Goal: Entertainment & Leisure: Browse casually

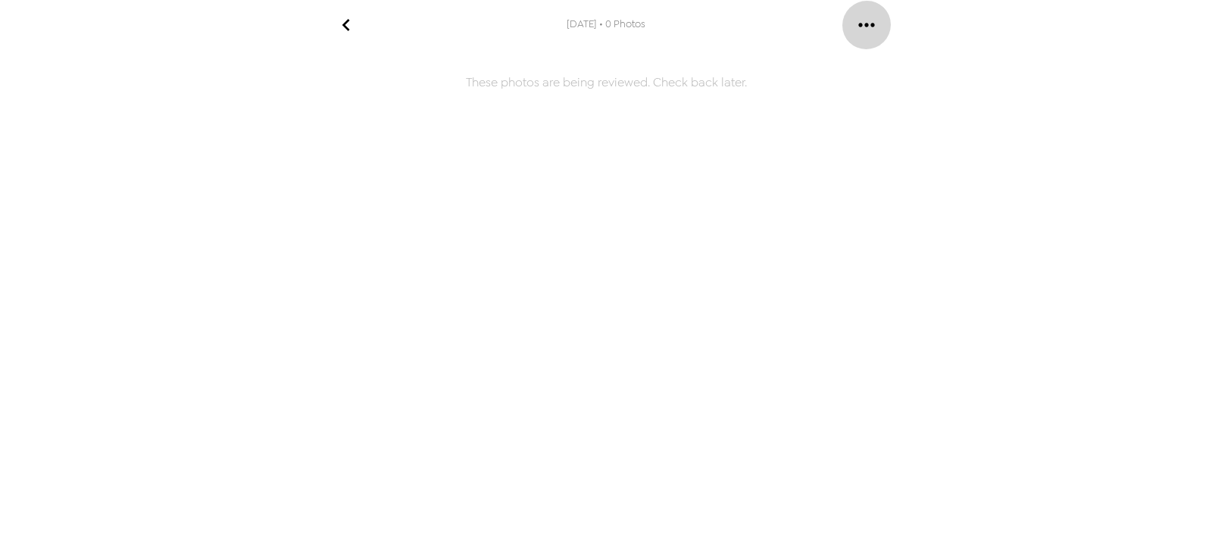
click at [874, 20] on icon "gallery menu" at bounding box center [866, 25] width 24 height 24
click at [945, 28] on div at bounding box center [606, 277] width 1212 height 554
click at [335, 27] on icon "go back" at bounding box center [346, 25] width 24 height 24
click at [339, 27] on icon "go back" at bounding box center [346, 25] width 24 height 24
drag, startPoint x: 575, startPoint y: 24, endPoint x: 587, endPoint y: 16, distance: 14.1
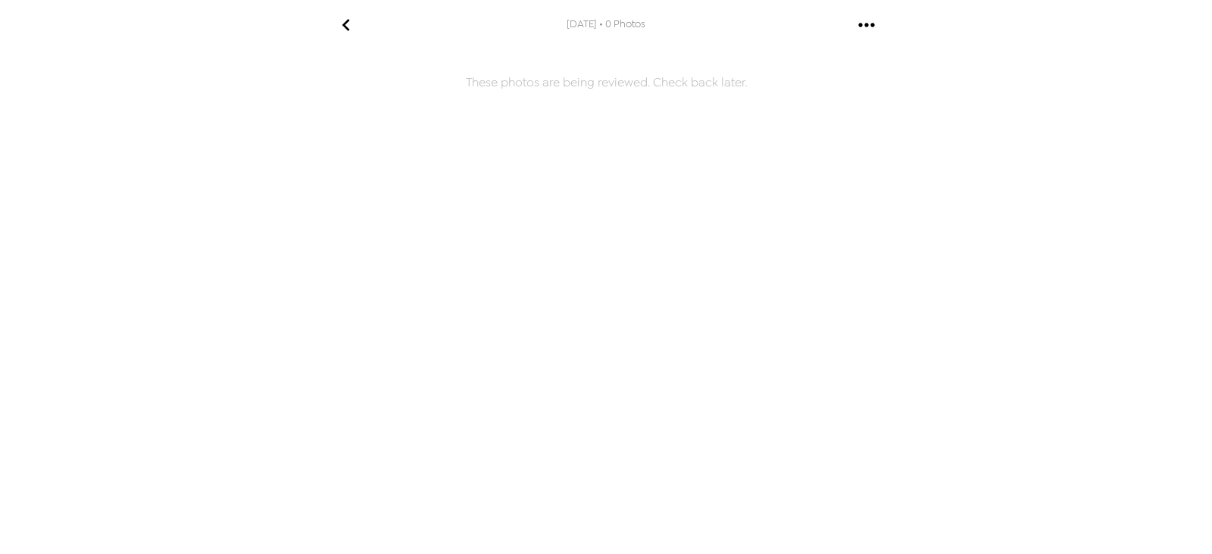
click at [582, 21] on span "10/7/2025 • 0 Photos" at bounding box center [605, 24] width 79 height 20
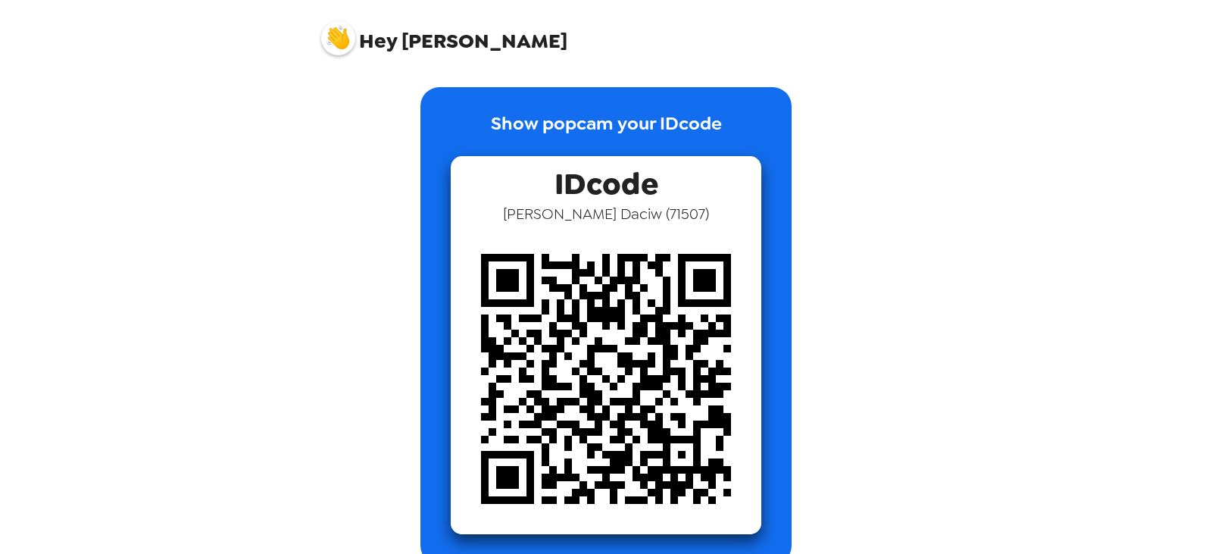
scroll to position [190, 0]
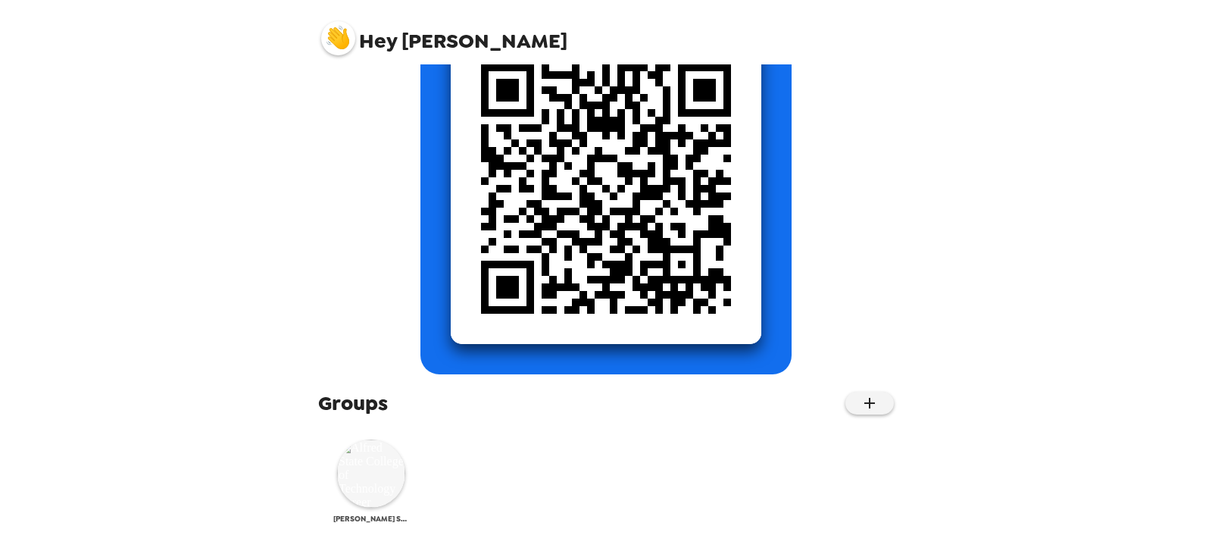
click at [373, 480] on img at bounding box center [371, 473] width 68 height 68
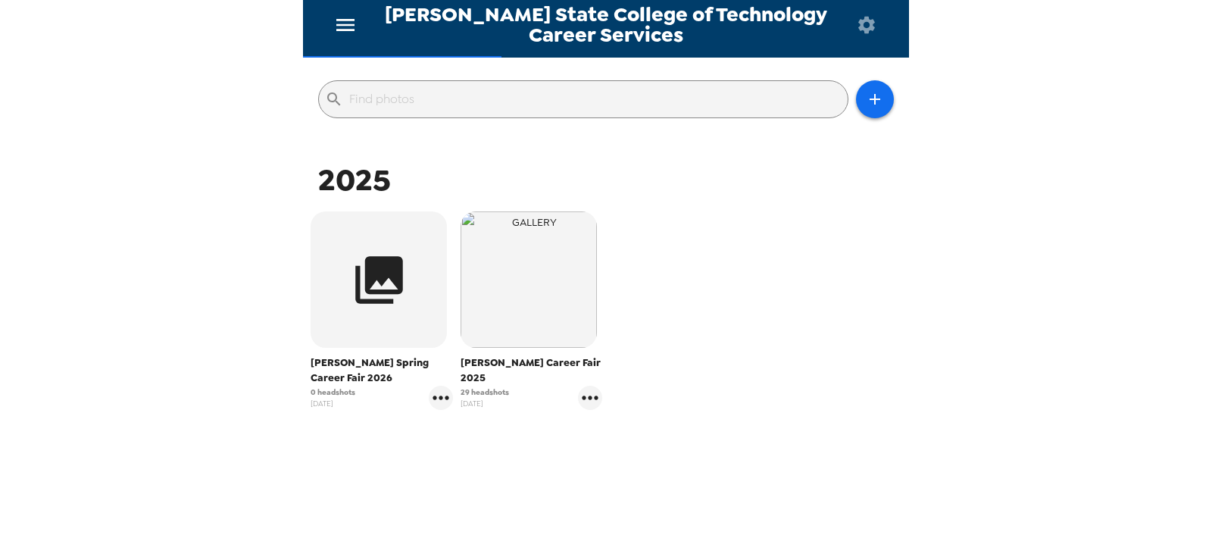
scroll to position [151, 0]
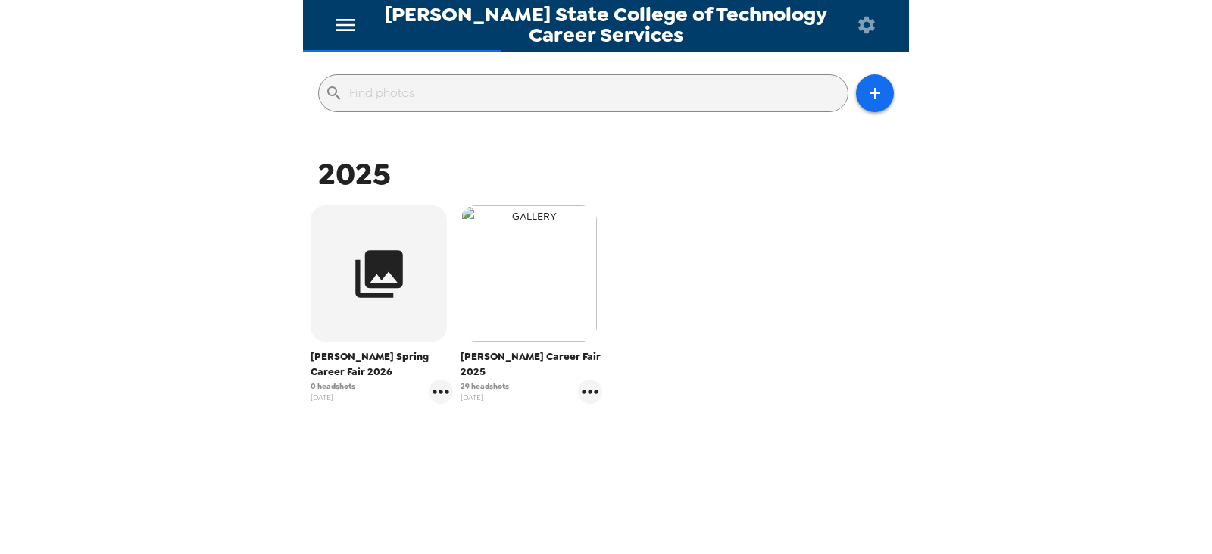
click at [544, 276] on img "button" at bounding box center [528, 273] width 136 height 136
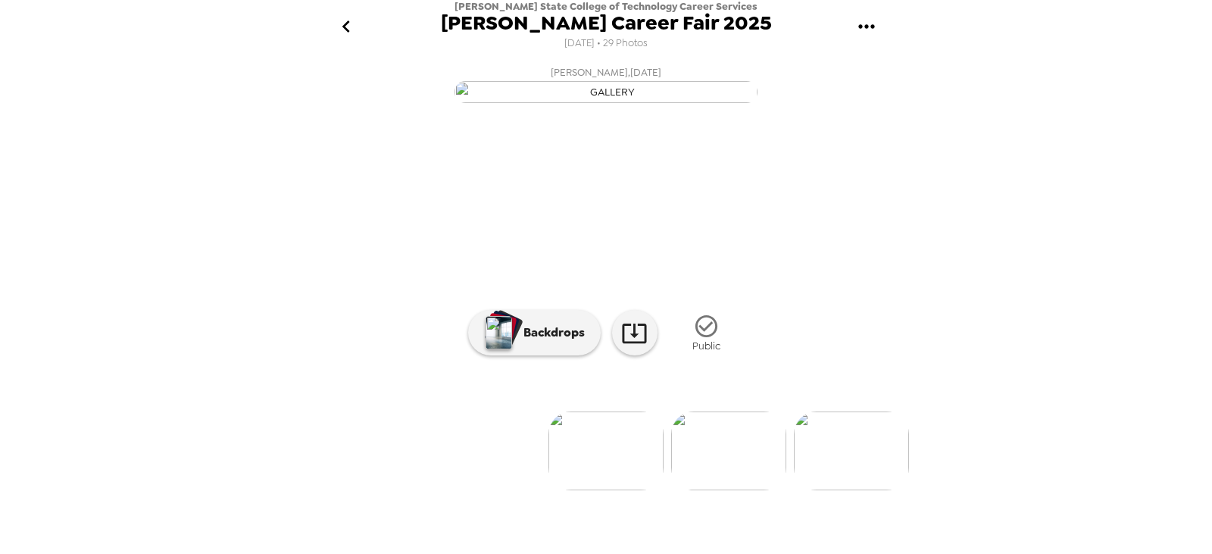
click at [606, 490] on img at bounding box center [605, 450] width 115 height 79
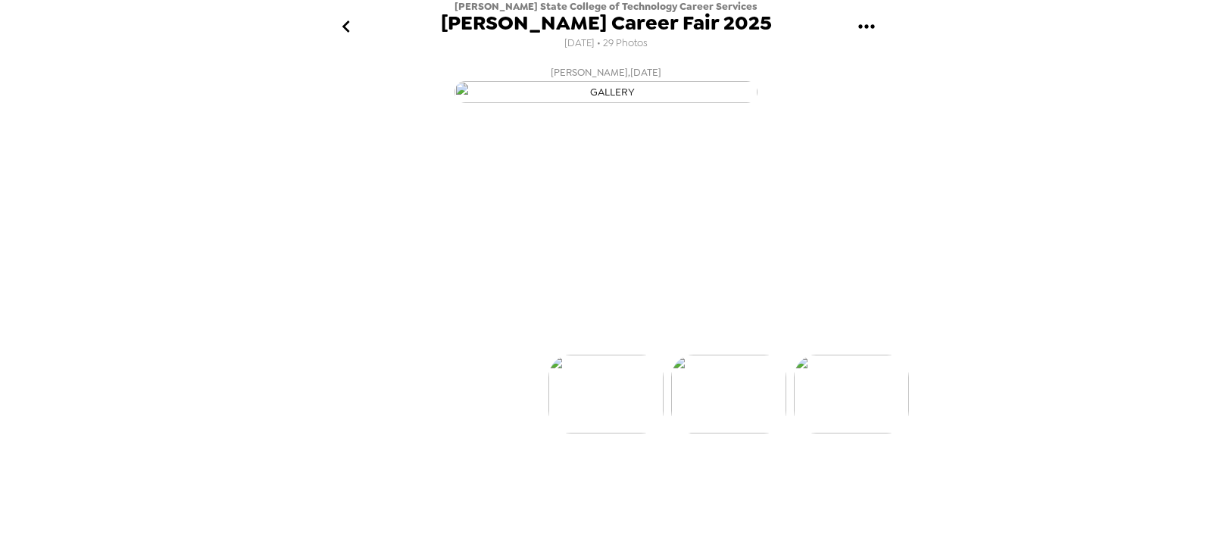
scroll to position [113, 0]
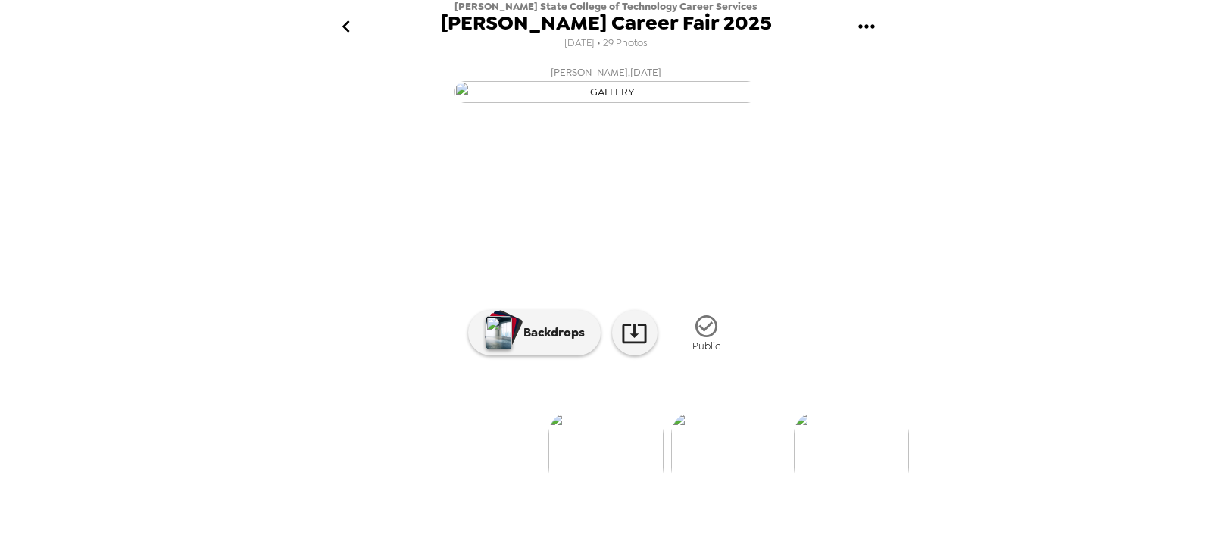
click at [732, 490] on img at bounding box center [728, 450] width 115 height 79
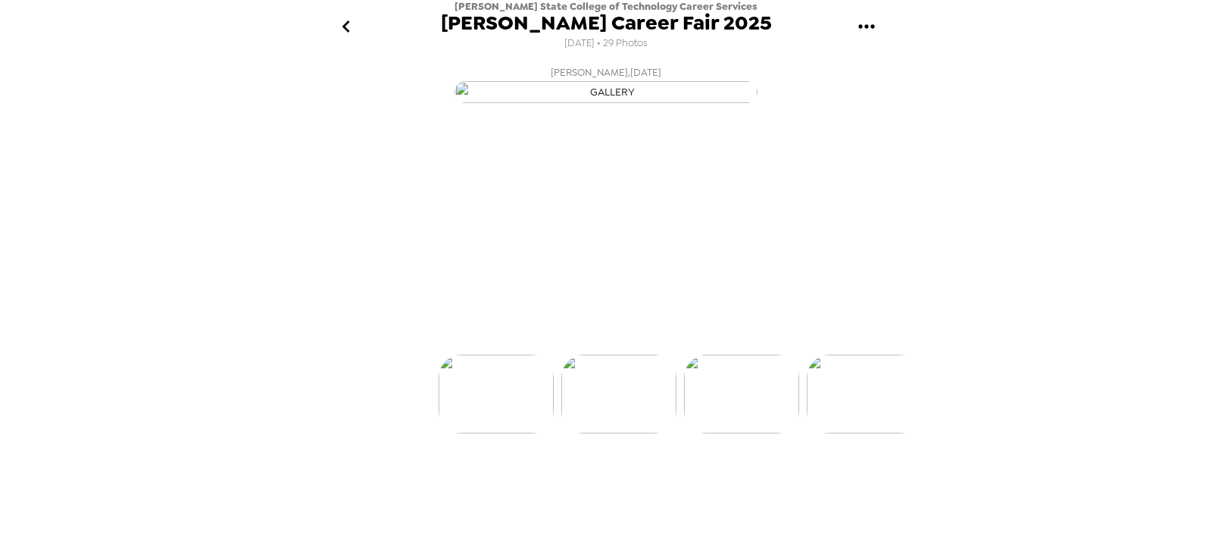
scroll to position [0, 123]
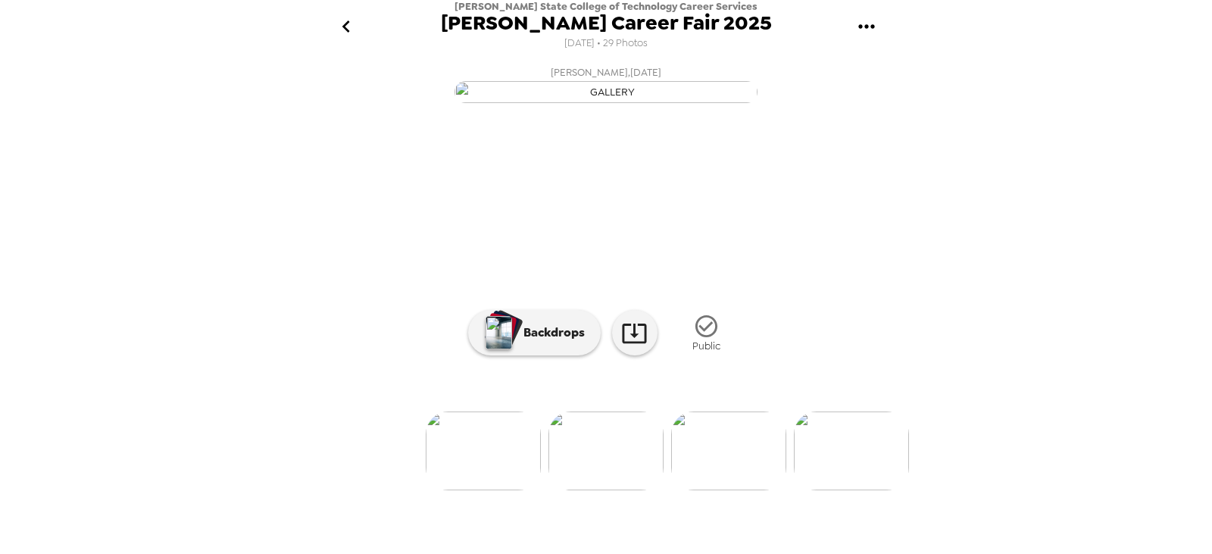
click at [744, 490] on img at bounding box center [728, 450] width 115 height 79
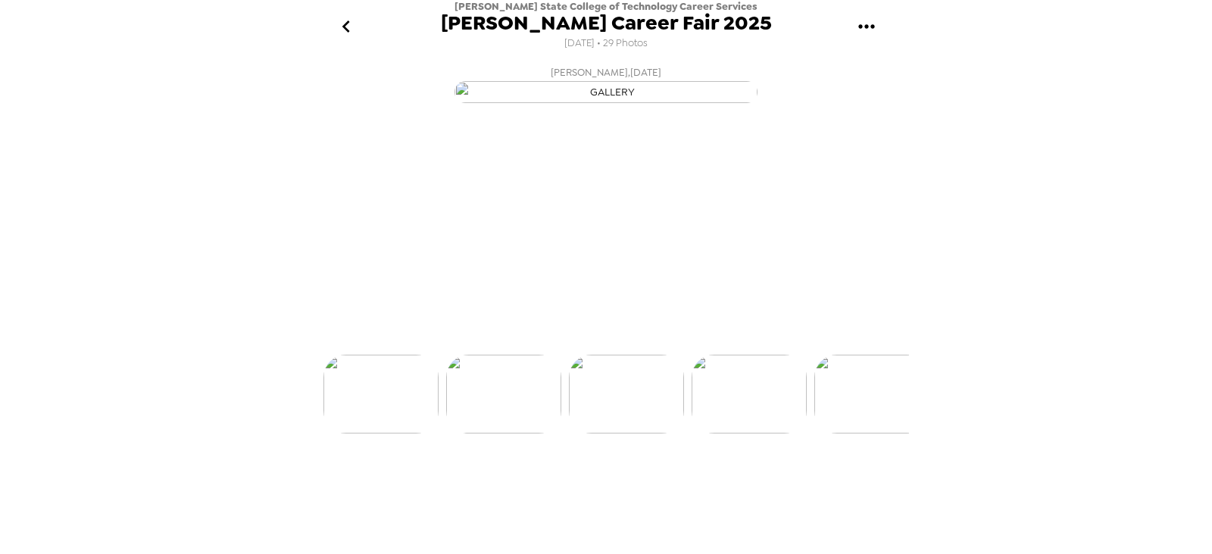
scroll to position [0, 245]
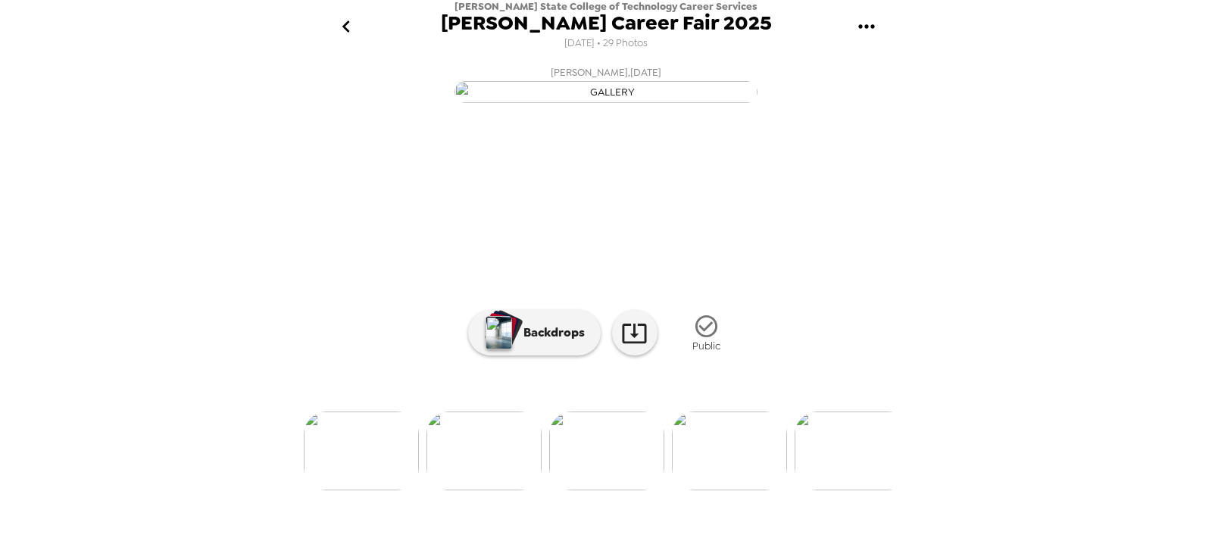
click at [728, 490] on img at bounding box center [729, 450] width 115 height 79
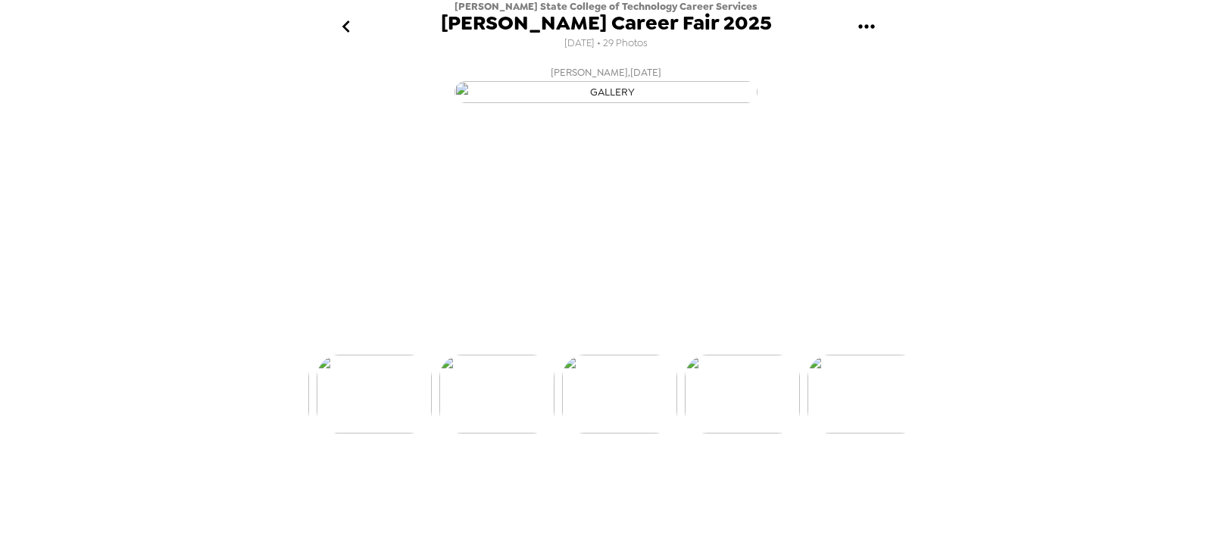
scroll to position [0, 367]
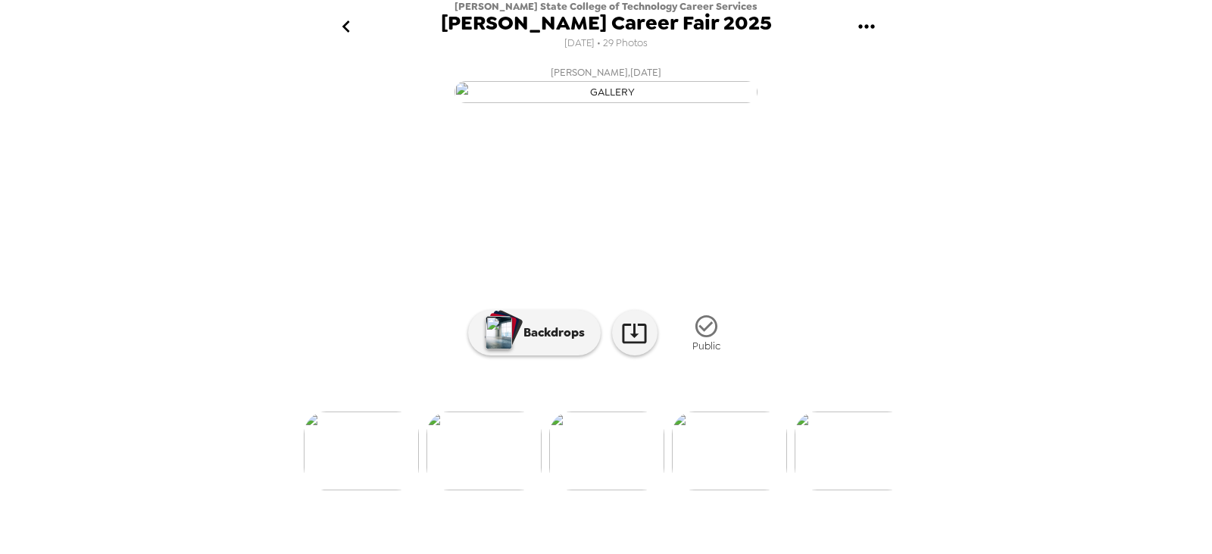
click at [554, 103] on img "button" at bounding box center [605, 92] width 303 height 22
click at [871, 466] on img at bounding box center [851, 450] width 115 height 79
click at [844, 490] on img at bounding box center [852, 450] width 115 height 79
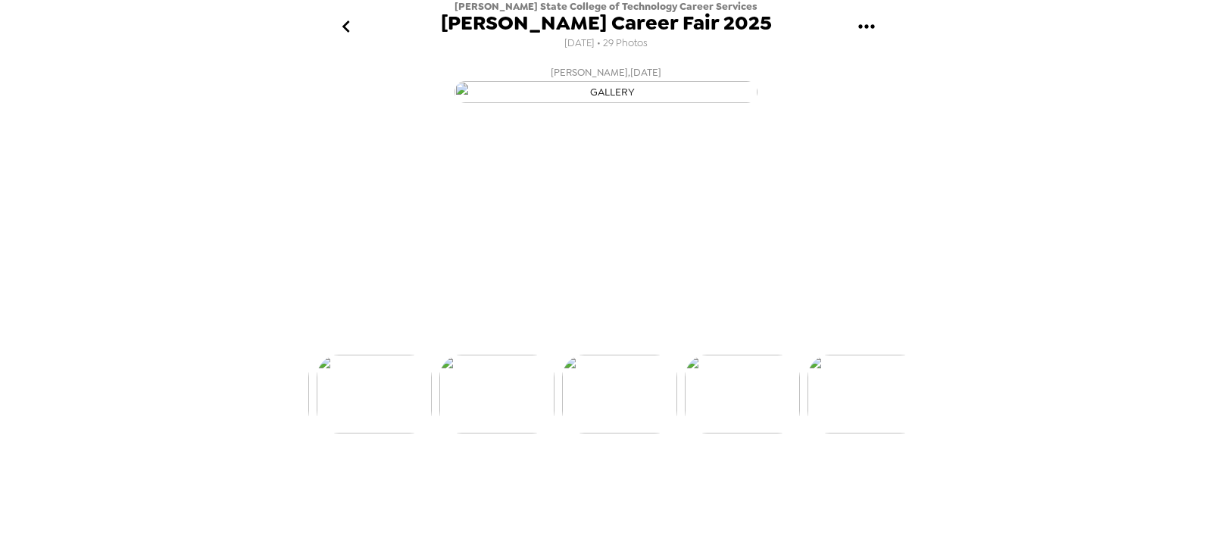
scroll to position [0, 857]
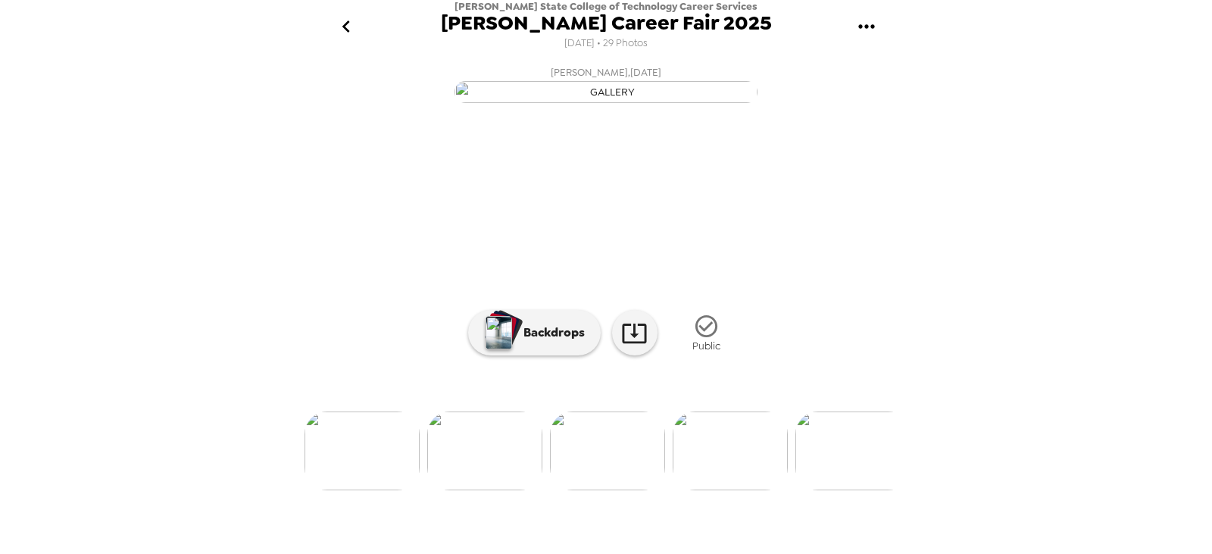
click at [735, 490] on img at bounding box center [729, 450] width 115 height 79
click at [840, 488] on img at bounding box center [852, 450] width 115 height 79
click at [724, 490] on img at bounding box center [730, 450] width 115 height 79
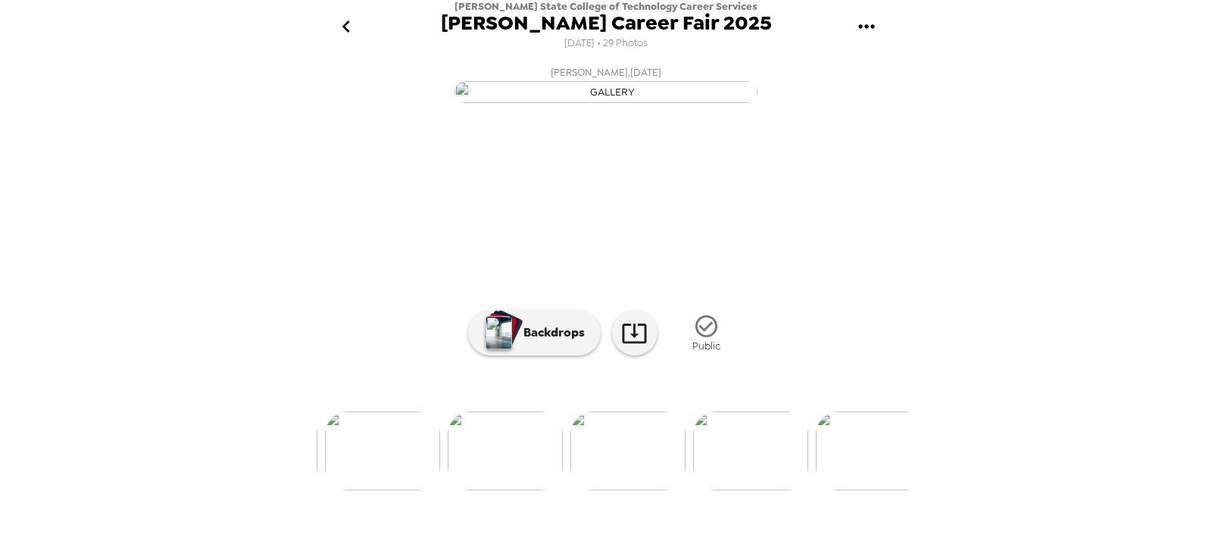
scroll to position [0, 1347]
click at [848, 477] on img at bounding box center [853, 450] width 115 height 79
click at [848, 479] on img at bounding box center [854, 450] width 115 height 79
click at [851, 490] on img at bounding box center [854, 450] width 115 height 79
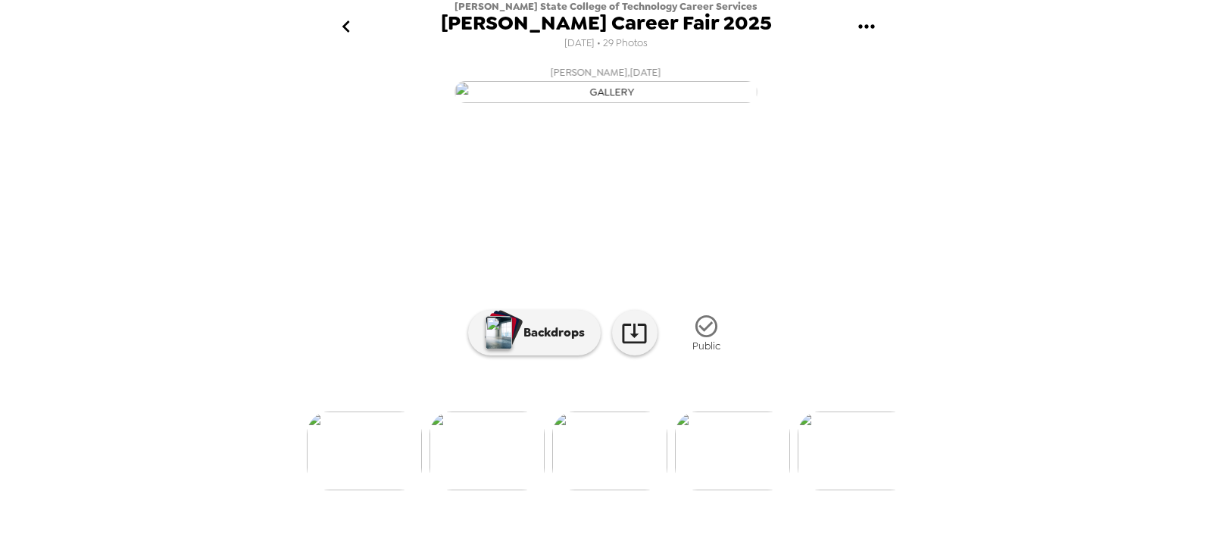
click at [849, 490] on img at bounding box center [854, 450] width 115 height 79
click at [864, 490] on img at bounding box center [855, 450] width 115 height 79
click at [746, 490] on img at bounding box center [732, 450] width 115 height 79
click at [841, 490] on img at bounding box center [856, 450] width 115 height 79
click at [855, 490] on img at bounding box center [856, 450] width 115 height 79
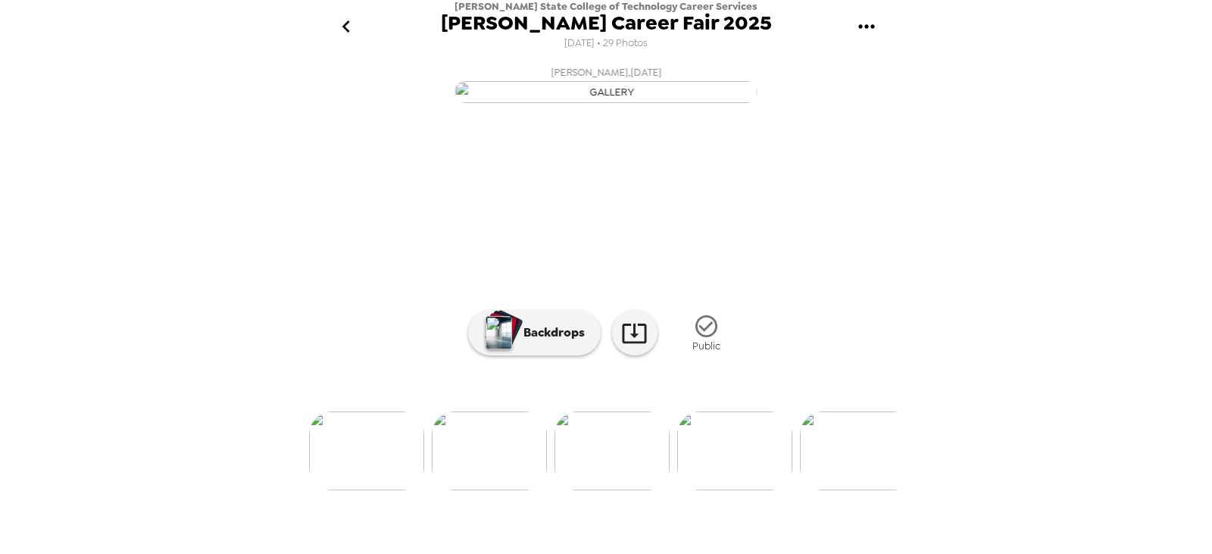
click at [755, 490] on img at bounding box center [734, 450] width 115 height 79
click at [744, 487] on img at bounding box center [734, 450] width 115 height 79
click at [351, 490] on img at bounding box center [366, 450] width 115 height 79
click at [756, 490] on img at bounding box center [734, 450] width 115 height 79
click at [484, 469] on img at bounding box center [489, 450] width 115 height 79
